Goal: Information Seeking & Learning: Learn about a topic

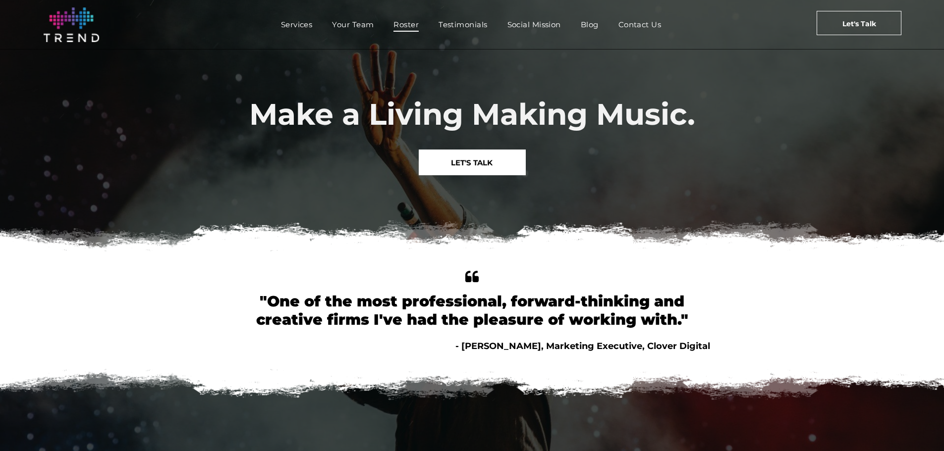
click at [399, 25] on span "Roster" at bounding box center [405, 24] width 25 height 14
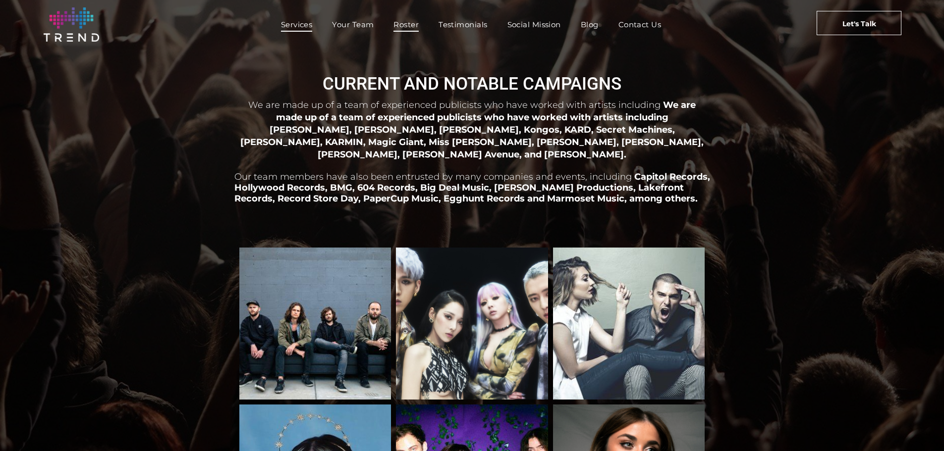
click at [293, 26] on span "Services" at bounding box center [297, 24] width 32 height 14
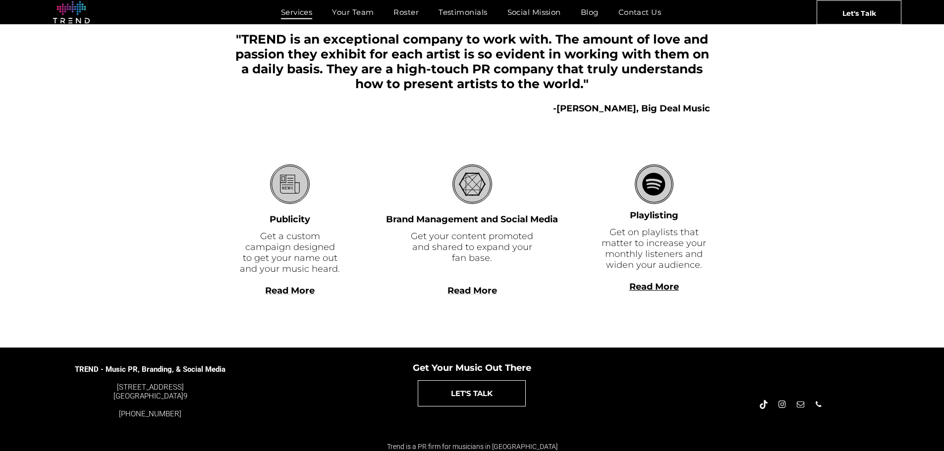
scroll to position [232, 0]
